Goal: Information Seeking & Learning: Learn about a topic

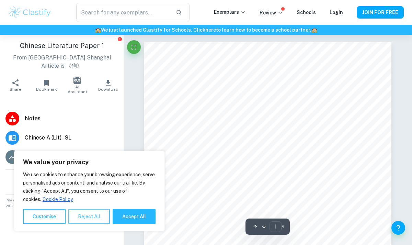
click at [105, 216] on button "Reject All" at bounding box center [89, 216] width 42 height 15
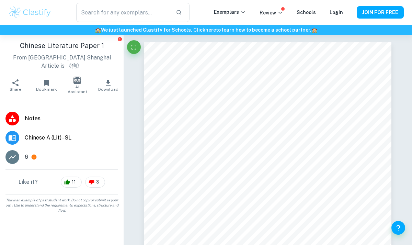
click at [62, 134] on span "Chinese A (Lit) - SL" at bounding box center [71, 138] width 93 height 8
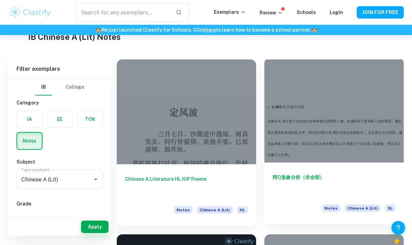
scroll to position [22, 0]
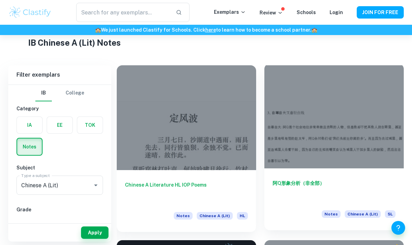
click at [301, 134] on div at bounding box center [333, 116] width 139 height 105
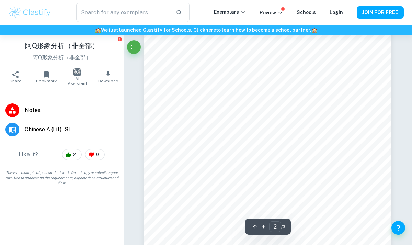
type input "1"
